Goal: Check status

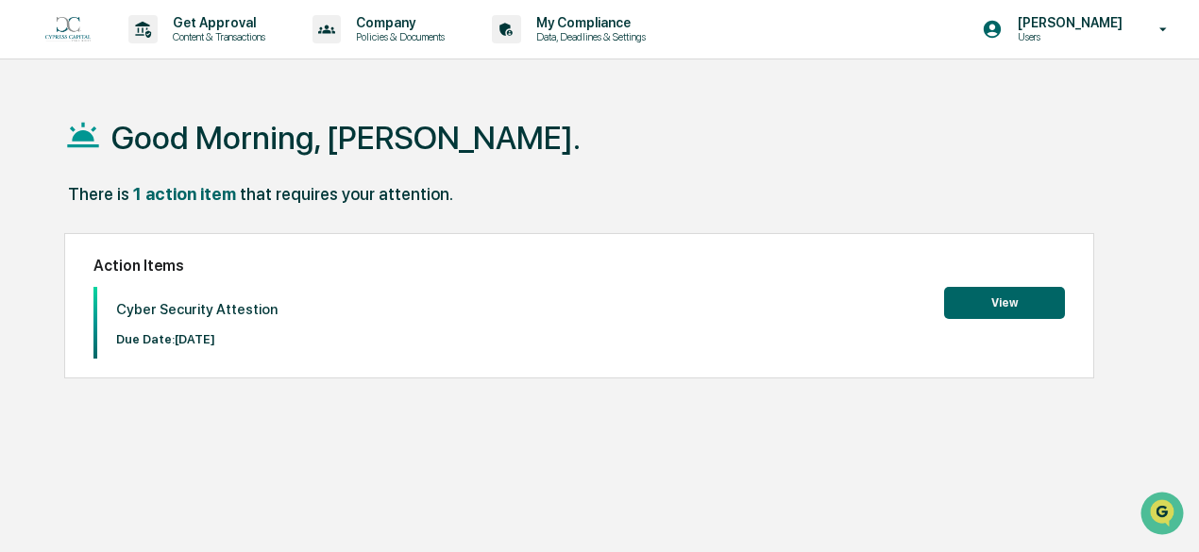
click at [1032, 307] on button "View" at bounding box center [1004, 303] width 121 height 32
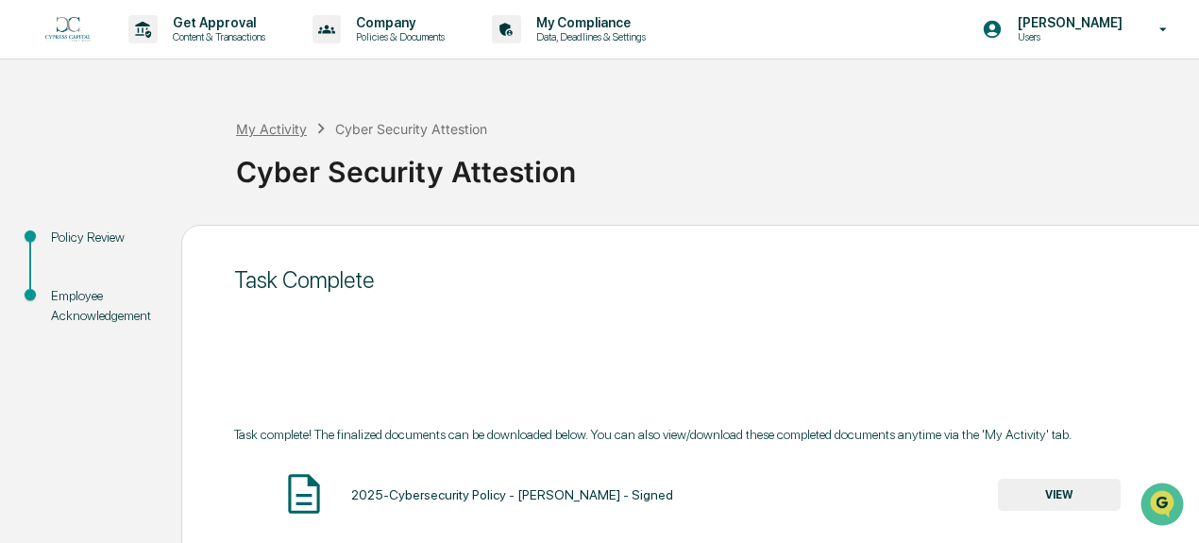
click at [284, 126] on div "My Activity" at bounding box center [271, 129] width 71 height 16
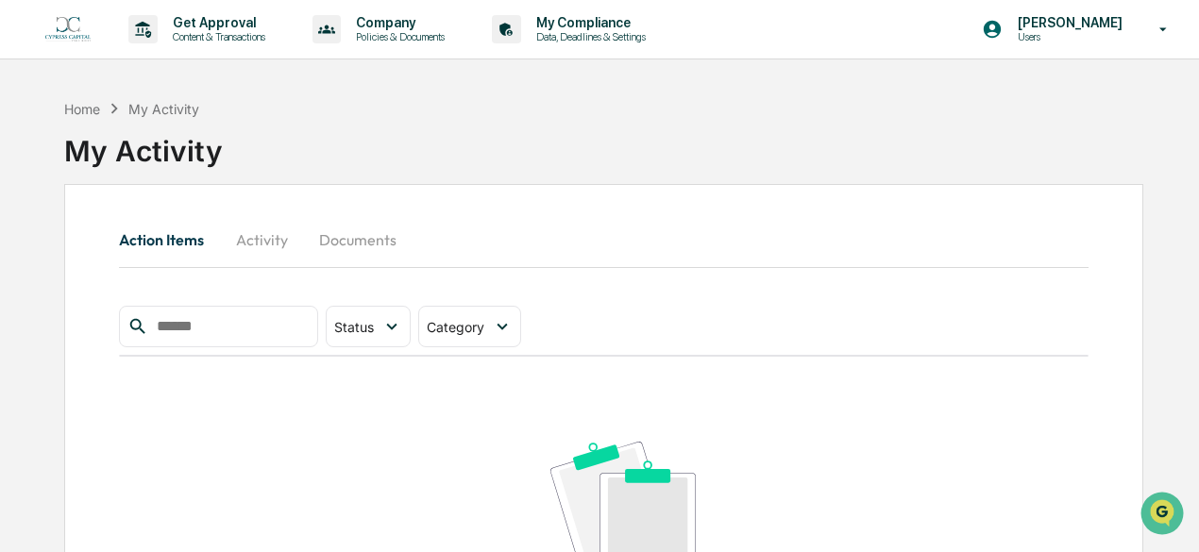
click at [269, 239] on button "Activity" at bounding box center [261, 239] width 85 height 45
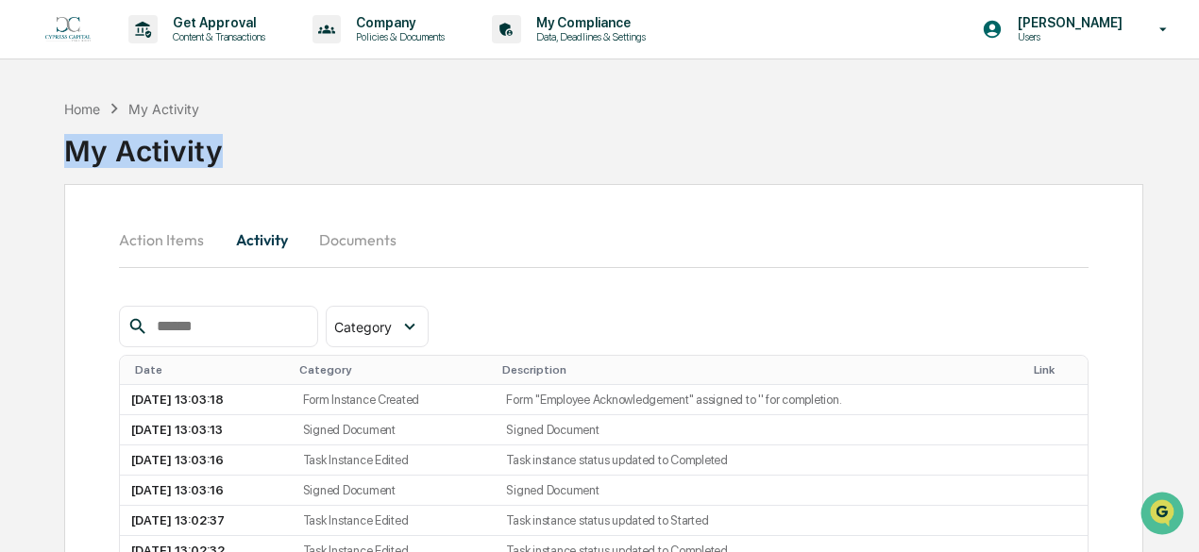
drag, startPoint x: 1198, startPoint y: 103, endPoint x: 1207, endPoint y: 224, distance: 121.2
click at [1198, 224] on html "Get Approval Content & Transactions Company Policies & Documents My Compliance …" at bounding box center [599, 276] width 1199 height 552
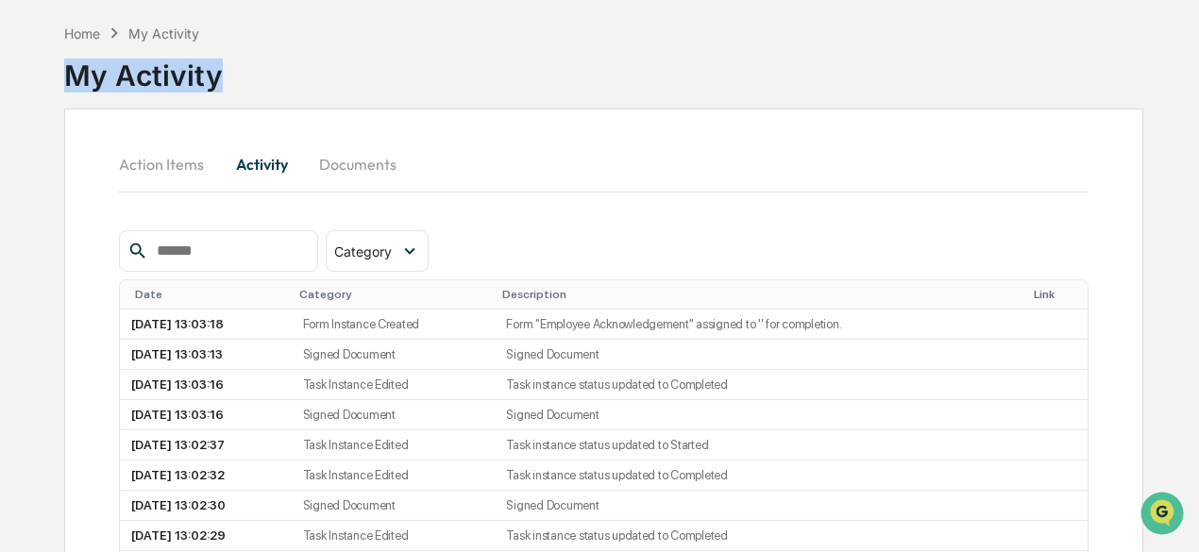
scroll to position [70, 0]
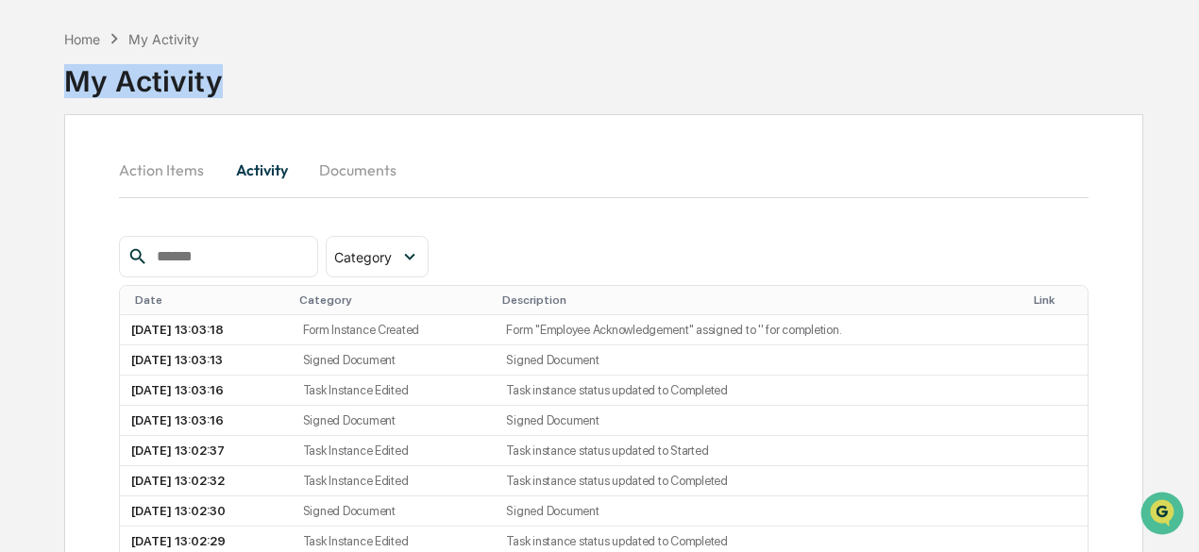
click at [353, 175] on button "Documents" at bounding box center [358, 169] width 108 height 45
